Goal: Transaction & Acquisition: Purchase product/service

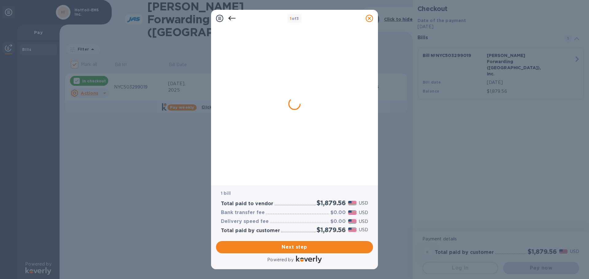
checkbox input "false"
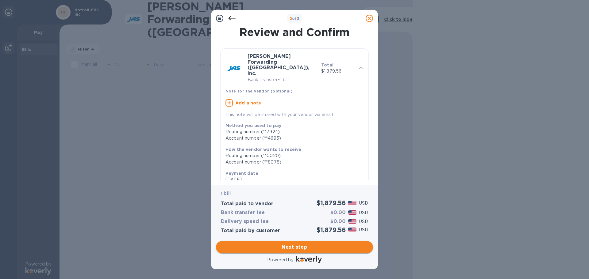
click at [314, 246] on span "Next step" at bounding box center [294, 247] width 147 height 7
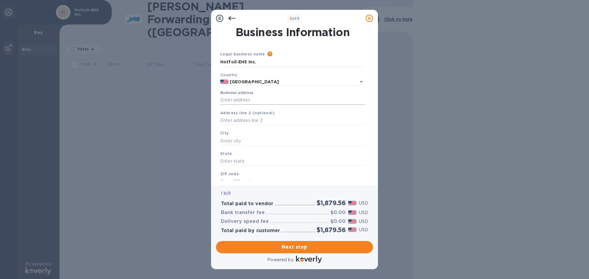
click at [266, 99] on input "Business address" at bounding box center [292, 100] width 145 height 9
type input "[STREET_ADDRESS]"
click at [255, 136] on input "text" at bounding box center [292, 140] width 145 height 9
click at [248, 136] on div "City" at bounding box center [293, 138] width 150 height 21
click at [230, 141] on input "text" at bounding box center [292, 140] width 145 height 9
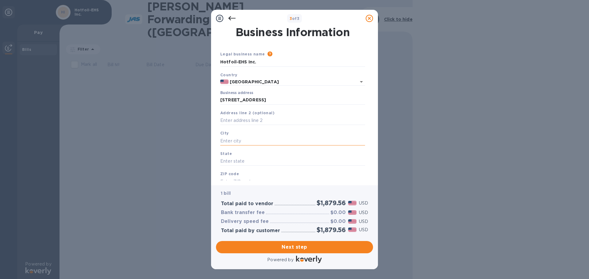
click at [224, 142] on input "text" at bounding box center [292, 140] width 145 height 9
type input "h"
type input "[PERSON_NAME]"
type input "n"
type input "[US_STATE]"
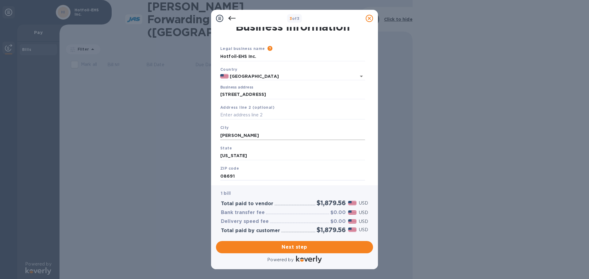
scroll to position [21, 0]
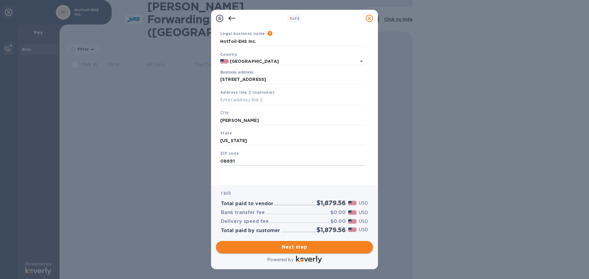
type input "08691"
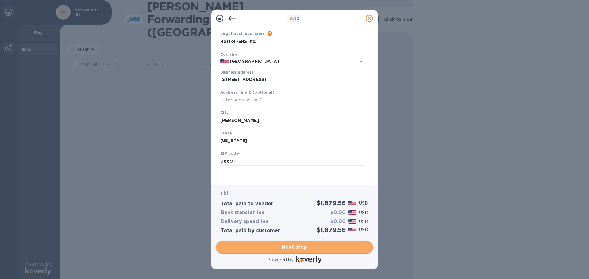
click at [252, 244] on span "Next step" at bounding box center [294, 247] width 147 height 7
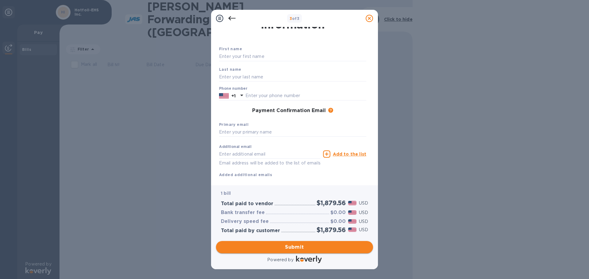
click at [328, 245] on span "Submit" at bounding box center [294, 247] width 147 height 7
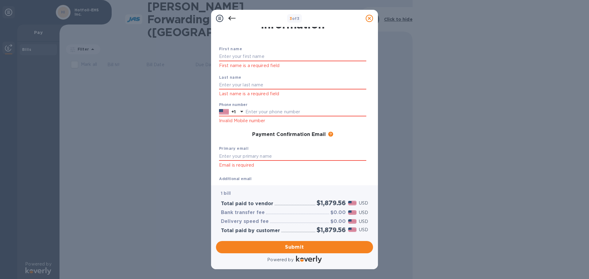
scroll to position [0, 0]
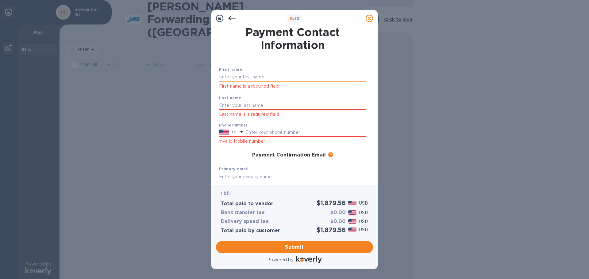
click at [226, 79] on input "text" at bounding box center [292, 77] width 147 height 9
type input "[PERSON_NAME]"
type input "Scharibone"
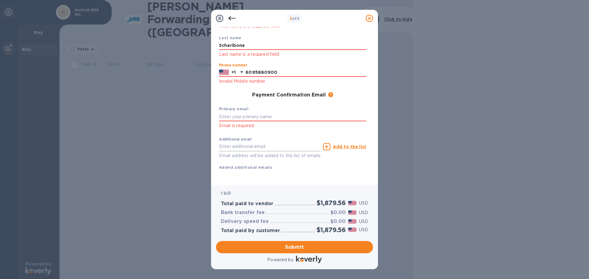
scroll to position [61, 0]
type input "6095880900"
click at [249, 117] on input "text" at bounding box center [292, 116] width 147 height 9
type input "[PERSON_NAME][EMAIL_ADDRESS][DOMAIN_NAME]"
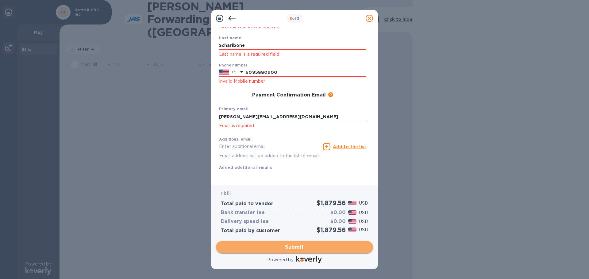
click at [253, 244] on span "Submit" at bounding box center [294, 247] width 147 height 7
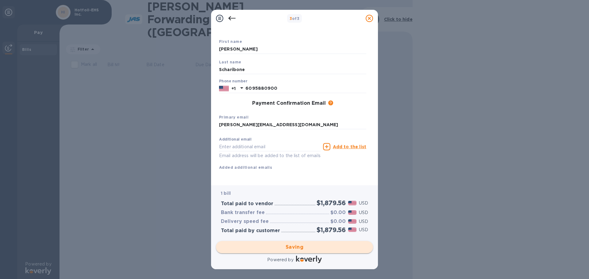
scroll to position [3, 0]
